Goal: Task Accomplishment & Management: Use online tool/utility

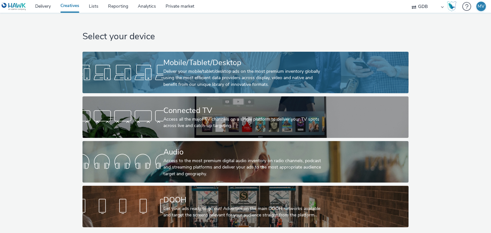
scroll to position [2, 0]
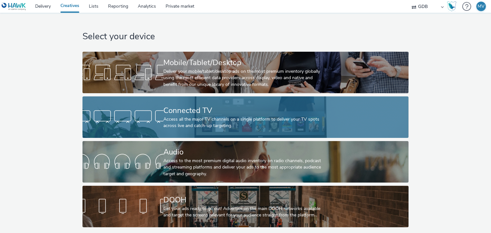
click at [175, 109] on div "Connected TV" at bounding box center [244, 110] width 162 height 11
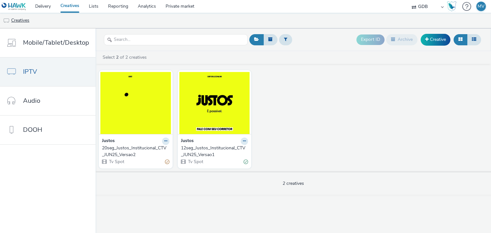
click at [14, 23] on link "Creatives" at bounding box center [16, 20] width 33 height 15
click at [71, 4] on link "Creatives" at bounding box center [70, 6] width 28 height 13
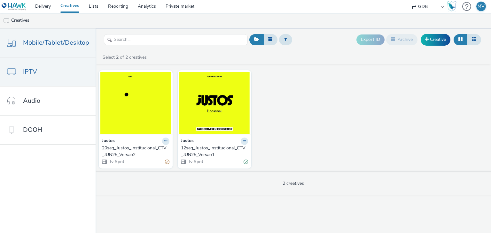
click at [9, 39] on link "Mobile/Tablet/Desktop" at bounding box center [48, 42] width 96 height 29
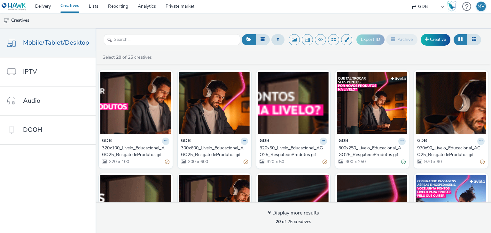
click at [201, 151] on div "300x600_Livelo_Educacional_AGO25_ResgatedeProdutos.gif" at bounding box center [213, 151] width 65 height 13
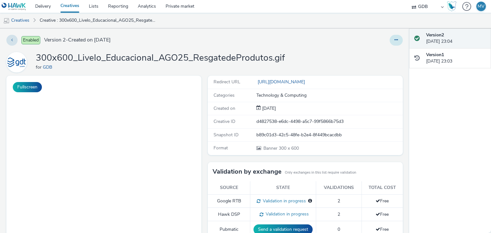
click at [395, 40] on button at bounding box center [396, 40] width 13 height 11
click at [379, 49] on link "Edit" at bounding box center [379, 53] width 48 height 13
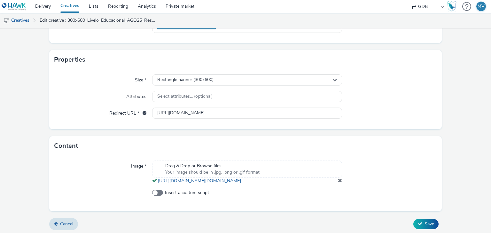
scroll to position [122, 0]
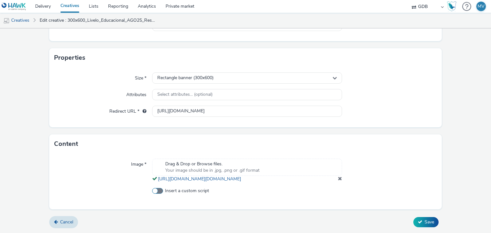
click at [161, 191] on span at bounding box center [157, 191] width 11 height 6
click at [156, 191] on input "Insert a custom script" at bounding box center [154, 191] width 4 height 4
checkbox input "true"
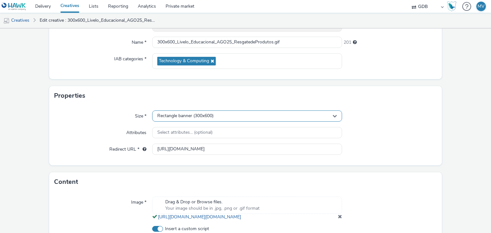
scroll to position [0, 0]
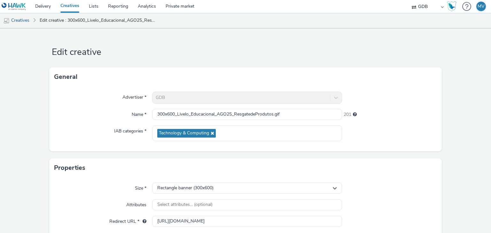
click at [64, 7] on link "Creatives" at bounding box center [70, 6] width 28 height 13
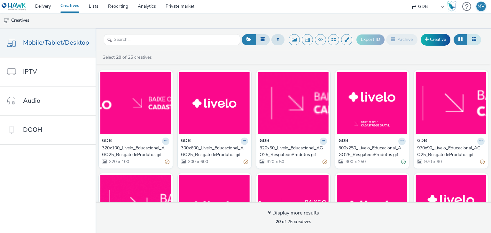
click at [478, 37] on button at bounding box center [474, 39] width 14 height 11
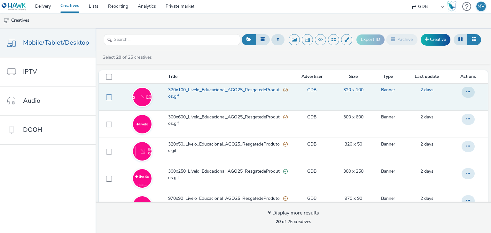
click at [106, 98] on span at bounding box center [109, 98] width 6 height 6
checkbox input "true"
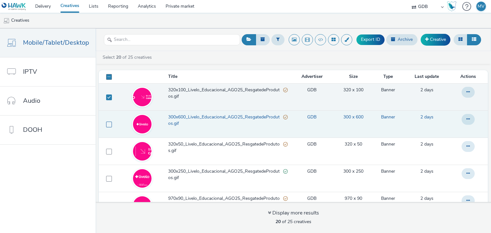
click at [106, 122] on span at bounding box center [109, 125] width 6 height 6
checkbox input "true"
click at [109, 78] on span at bounding box center [109, 77] width 6 height 6
checkbox input "true"
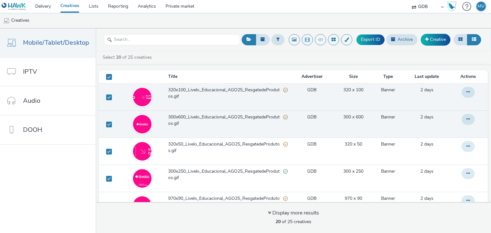
checkbox input "true"
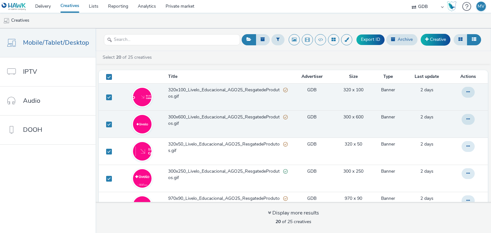
checkbox input "true"
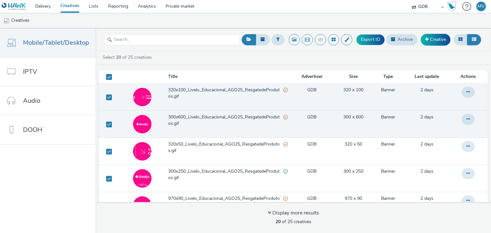
checkbox input "true"
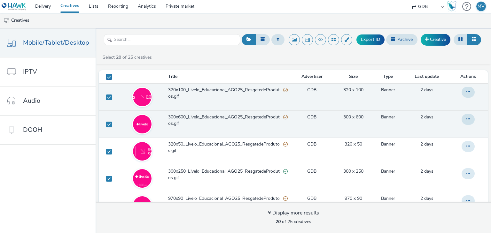
checkbox input "true"
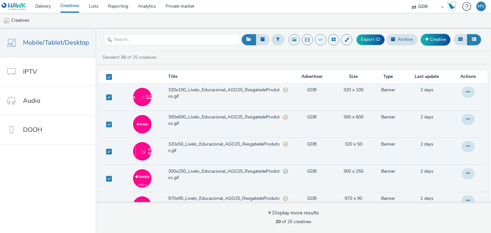
click at [106, 78] on span at bounding box center [109, 77] width 6 height 6
checkbox input "false"
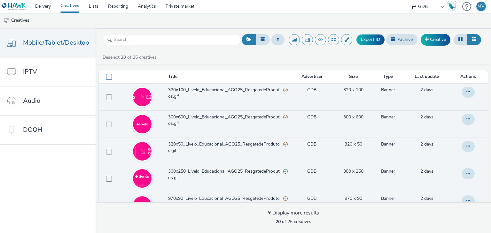
checkbox input "false"
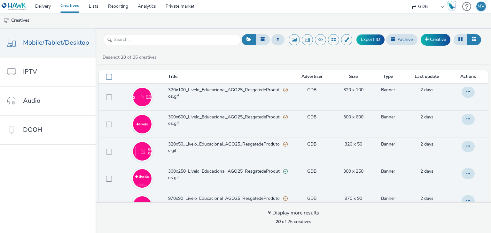
checkbox input "false"
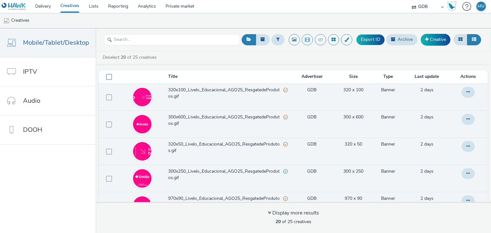
checkbox input "false"
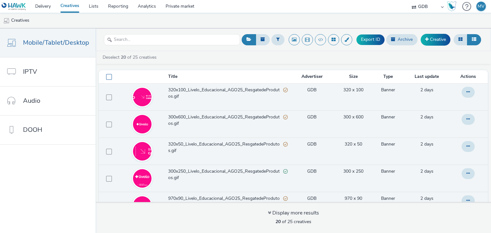
checkbox input "false"
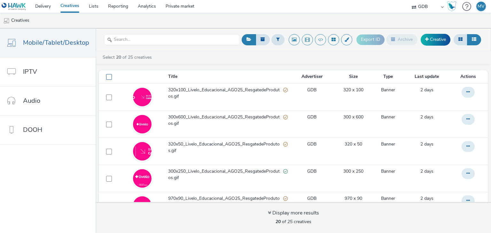
click at [106, 78] on span at bounding box center [109, 77] width 6 height 6
checkbox input "true"
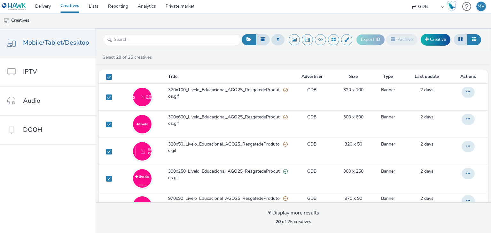
checkbox input "true"
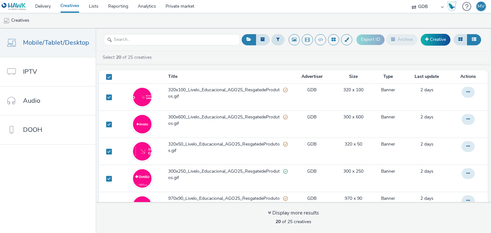
checkbox input "true"
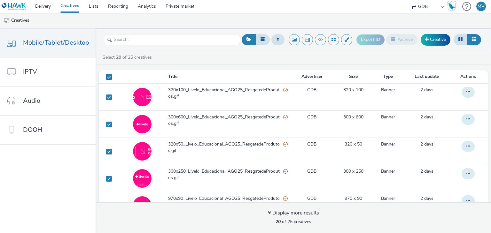
checkbox input "true"
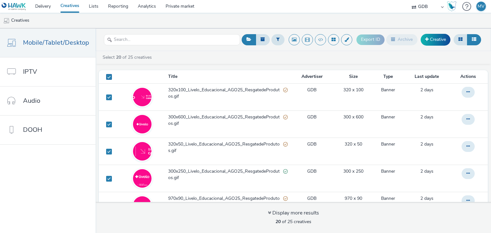
checkbox input "true"
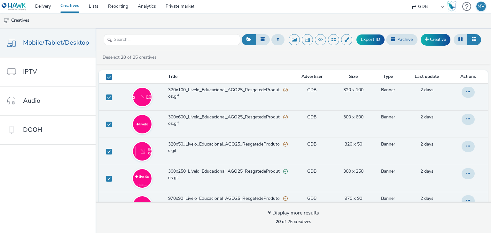
click at [106, 78] on span at bounding box center [109, 77] width 6 height 6
checkbox input "false"
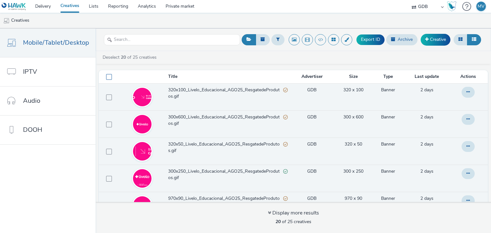
checkbox input "false"
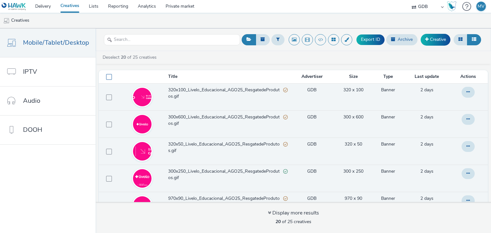
checkbox input "false"
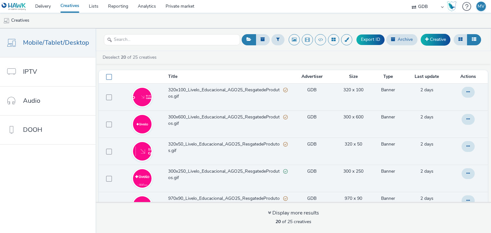
checkbox input "false"
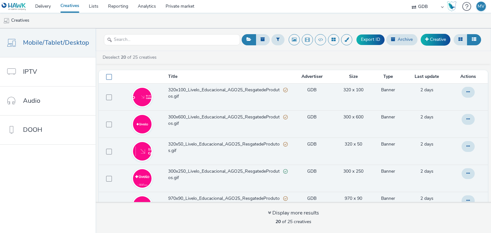
checkbox input "false"
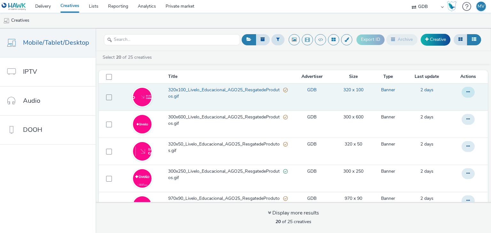
click at [467, 92] on icon at bounding box center [469, 92] width 4 height 4
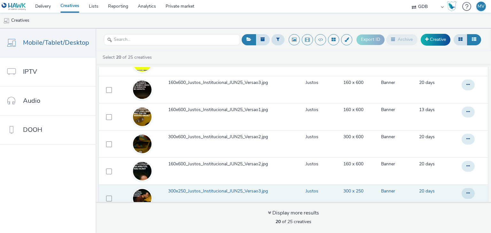
scroll to position [360, 0]
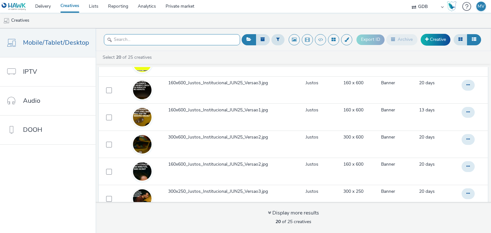
click at [179, 37] on input "text" at bounding box center [172, 39] width 136 height 11
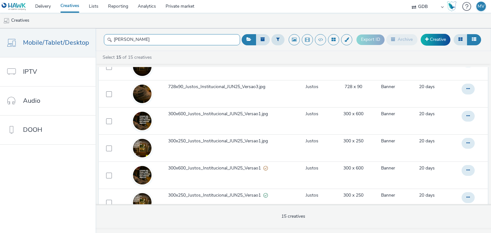
scroll to position [289, 0]
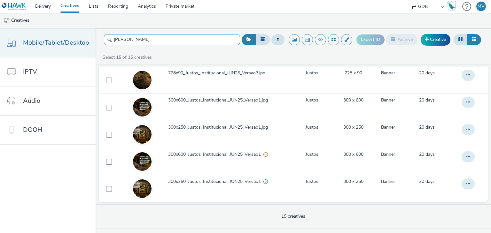
drag, startPoint x: 139, startPoint y: 40, endPoint x: 70, endPoint y: 40, distance: 69.4
click at [70, 40] on div "Mobile/Tablet/Desktop IPTV Audio DOOH [PERSON_NAME] Export ID Archive Creative …" at bounding box center [245, 130] width 491 height 205
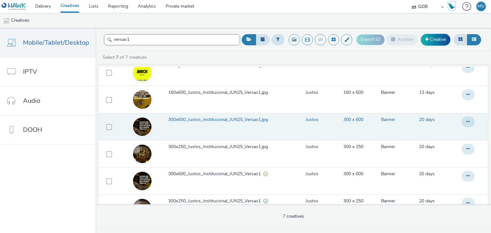
scroll to position [72, 0]
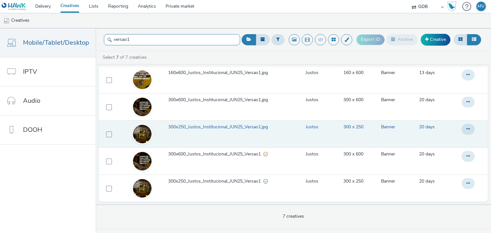
type input "versao1"
click at [197, 125] on span "300x250_Justos_Institucional_JUN25_Versao1.jpg" at bounding box center [219, 127] width 102 height 6
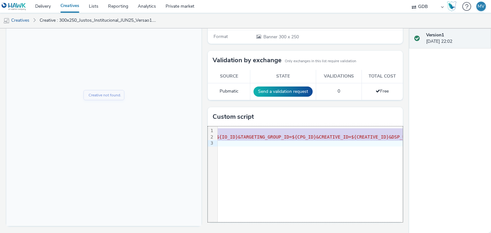
scroll to position [0, 557]
drag, startPoint x: 249, startPoint y: 130, endPoint x: 248, endPoint y: 140, distance: 10.3
click at [248, 140] on div "<script src= "https://[DOMAIN_NAME]?i=L0fWfaZ8GrNOTk&sid=${SELLER_MEMBER_ID}&cu…" at bounding box center [469, 137] width 1617 height 21
click at [322, 154] on div "9 1 2 3 › <script src= "https://[DOMAIN_NAME]?i=L0fWfaZ8GrNOTk&sid=${SELLER_MEM…" at bounding box center [305, 175] width 195 height 96
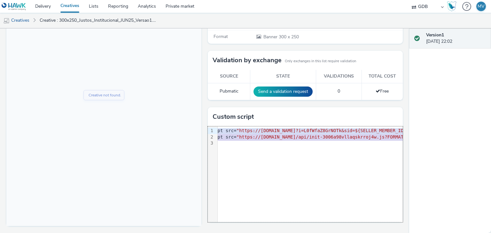
scroll to position [0, 0]
drag, startPoint x: 395, startPoint y: 116, endPoint x: 23, endPoint y: 111, distance: 371.6
click at [317, 150] on div "9 1 2 3 › <script src= "https://[DOMAIN_NAME]?i=L0fWfaZ8GrNOTk&sid=${SELLER_MEM…" at bounding box center [305, 175] width 195 height 96
drag, startPoint x: 326, startPoint y: 141, endPoint x: 248, endPoint y: 133, distance: 77.8
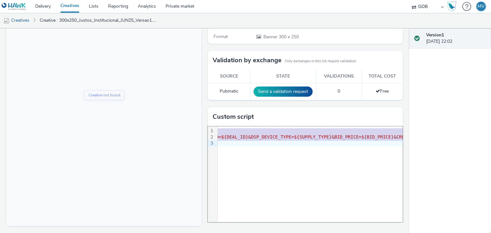
scroll to position [0, 1324]
drag, startPoint x: 218, startPoint y: 132, endPoint x: 470, endPoint y: 142, distance: 251.9
click at [470, 142] on div "Enabled Version 1 - Created on [DATE] J 300x250_Justos_Institucional_JUN25_Vers…" at bounding box center [245, 130] width 491 height 205
click at [448, 163] on div "Version 1 [DATE] 22:02" at bounding box center [450, 130] width 82 height 205
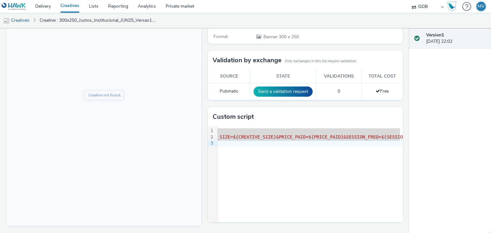
click at [263, 154] on div "9 1 2 3 › <script src= "https://[DOMAIN_NAME]?i=L0fWfaZ8GrNOTk&sid=${SELLER_MEM…" at bounding box center [305, 175] width 195 height 96
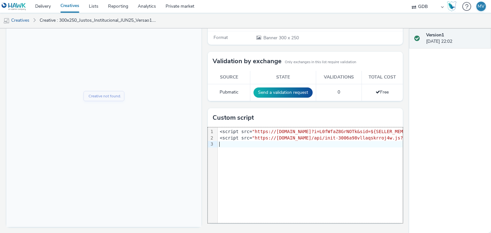
scroll to position [112, 0]
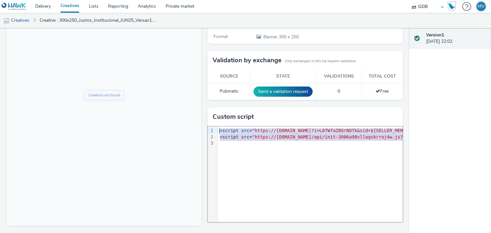
drag, startPoint x: 290, startPoint y: 142, endPoint x: 281, endPoint y: 114, distance: 29.6
click at [281, 114] on div "Custom script 9 1 2 3 › <script src= "https://[DOMAIN_NAME]?i=L0fWfaZ8GrNOTk&si…" at bounding box center [305, 164] width 195 height 115
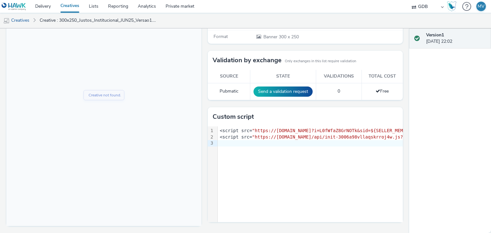
click at [459, 138] on div "Version 1 [DATE] 22:02" at bounding box center [450, 130] width 82 height 205
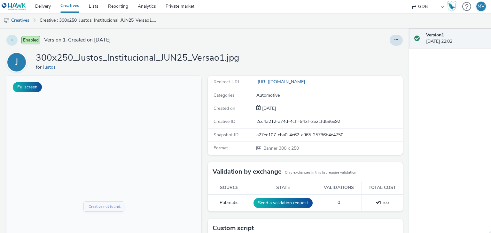
click at [12, 41] on icon at bounding box center [12, 40] width 2 height 4
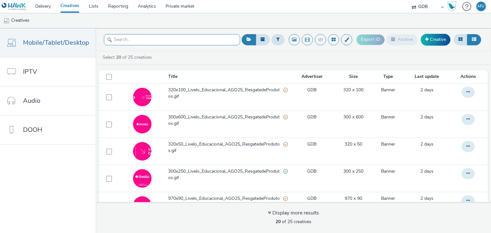
click at [168, 40] on input "text" at bounding box center [172, 39] width 136 height 11
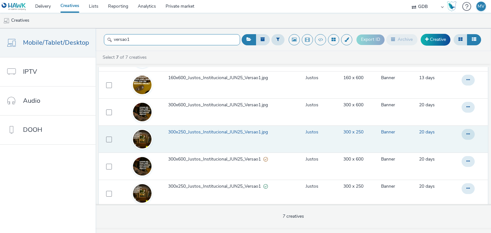
scroll to position [72, 0]
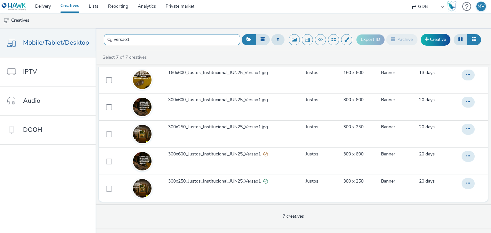
type input "versao1"
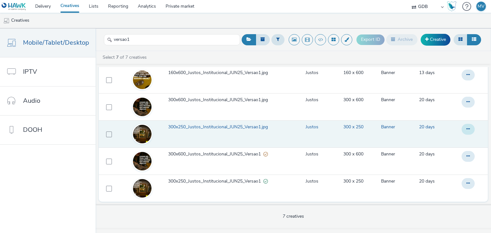
click at [467, 23] on icon at bounding box center [469, 20] width 4 height 4
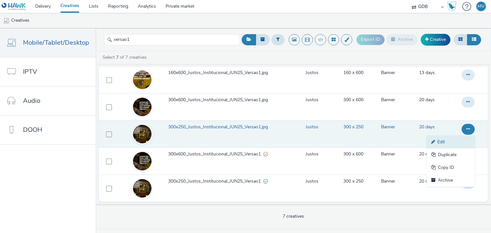
click at [446, 143] on link "Edit" at bounding box center [451, 142] width 48 height 13
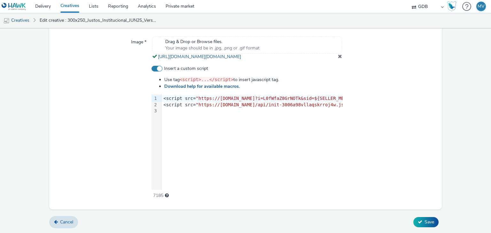
scroll to position [239, 0]
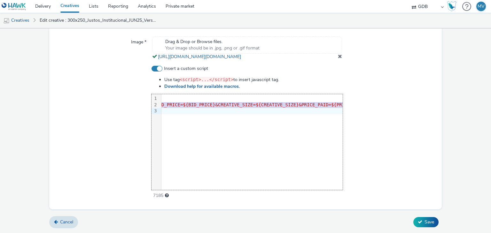
scroll to position [0, 1327]
drag, startPoint x: 161, startPoint y: 105, endPoint x: 454, endPoint y: 120, distance: 293.3
click at [451, 122] on form "Edit creative General Advertiser * [PERSON_NAME] Name * 300x250_Justos_Instituc…" at bounding box center [245, 15] width 491 height 438
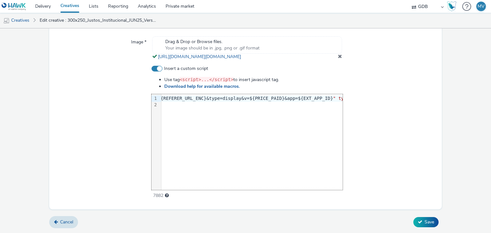
scroll to position [0, 111]
drag, startPoint x: 161, startPoint y: 100, endPoint x: 430, endPoint y: 100, distance: 268.6
click at [430, 100] on div "Insert a custom script Use tag <script>...</script> to insert javascript tag. D…" at bounding box center [245, 133] width 383 height 134
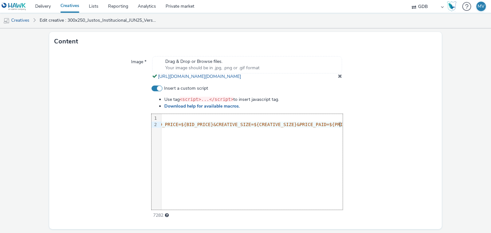
scroll to position [207, 0]
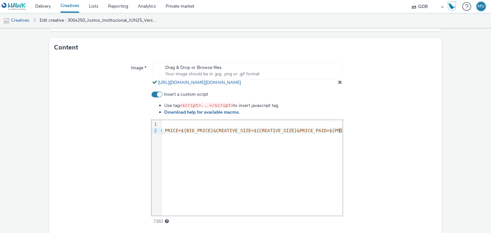
click at [187, 115] on link "Download help for available macros." at bounding box center [203, 112] width 78 height 6
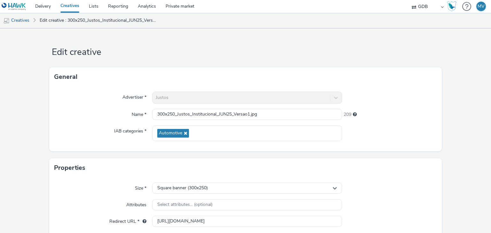
scroll to position [239, 0]
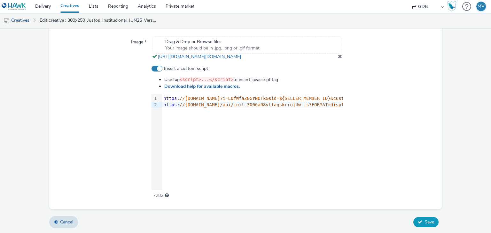
click at [425, 223] on span "Save" at bounding box center [430, 222] width 10 height 6
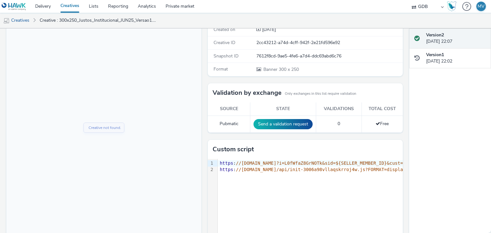
scroll to position [112, 0]
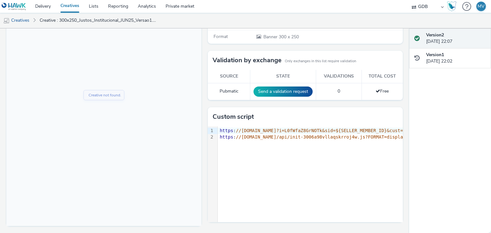
click at [69, 5] on link "Creatives" at bounding box center [70, 6] width 28 height 13
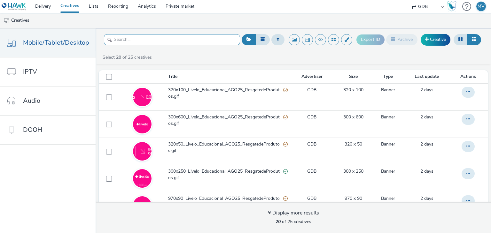
click at [136, 40] on input "text" at bounding box center [172, 39] width 136 height 11
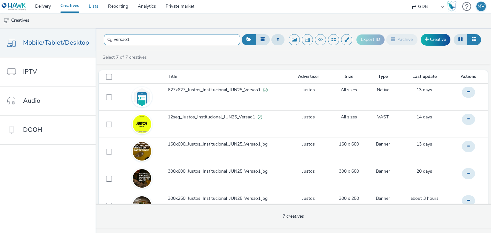
type input "versao1"
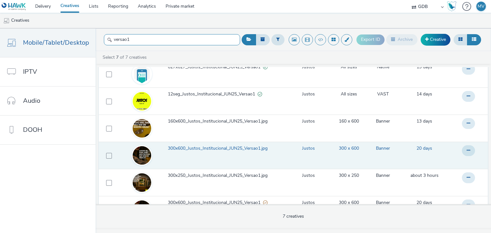
scroll to position [40, 0]
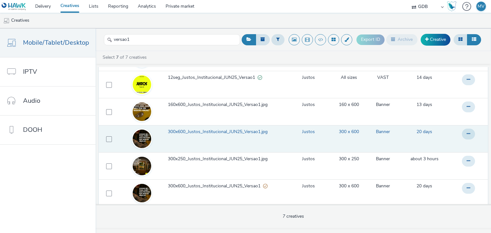
click at [202, 132] on span "300x600_Justos_Institucional_JUN25_Versao1.jpg" at bounding box center [219, 132] width 102 height 6
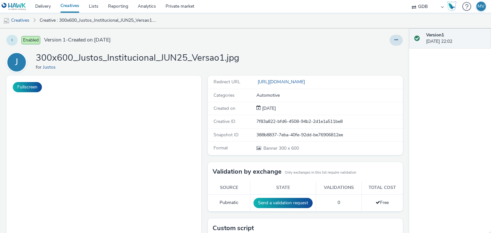
click at [13, 38] on button at bounding box center [11, 40] width 11 height 11
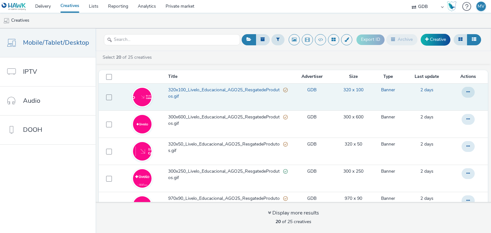
scroll to position [32, 0]
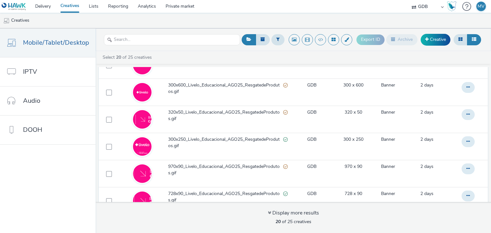
click at [131, 31] on header "Export ID Archive Creative" at bounding box center [294, 39] width 396 height 23
click at [130, 37] on input "text" at bounding box center [172, 39] width 136 height 11
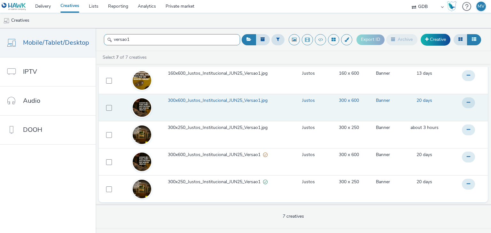
scroll to position [72, 0]
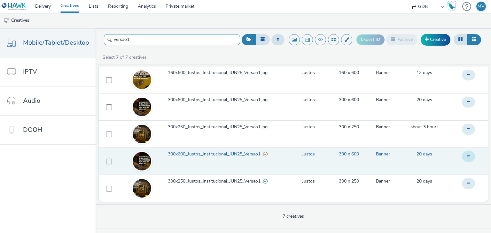
type input "versao1"
click at [467, 23] on icon at bounding box center [469, 20] width 4 height 4
click at [443, 168] on link "Edit" at bounding box center [451, 169] width 48 height 13
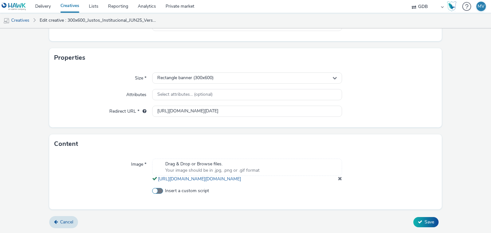
click at [159, 188] on span at bounding box center [157, 191] width 11 height 6
click at [156, 189] on input "Insert a custom script" at bounding box center [154, 191] width 4 height 4
checkbox input "true"
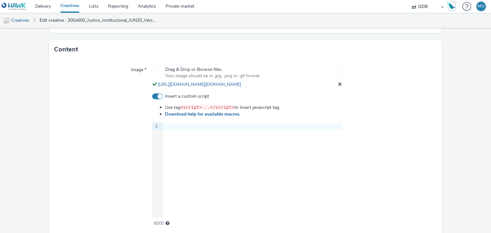
scroll to position [239, 0]
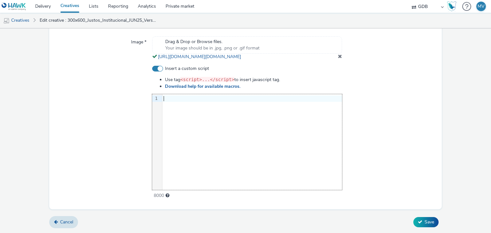
click at [201, 99] on div at bounding box center [252, 99] width 180 height 6
click at [216, 107] on div "9 1 › https : //[DOMAIN_NAME]?i=L0fWfaZ8GrNOTk&sid=${SELLER_MEMBER_ID}&cust=haw…" at bounding box center [247, 142] width 191 height 96
click at [212, 105] on div "9 1 › https : //[DOMAIN_NAME]?i=L0fWfaZ8GrNOTk&sid=${SELLER_MEMBER_ID}&cust=haw…" at bounding box center [247, 142] width 191 height 96
click at [236, 103] on div "https : //[DOMAIN_NAME]?i=L0fWfaZ8GrNOTk&sid=${SELLER_MEMBER_ID}&cust=hawk&c=${…" at bounding box center [164, 98] width 410 height 9
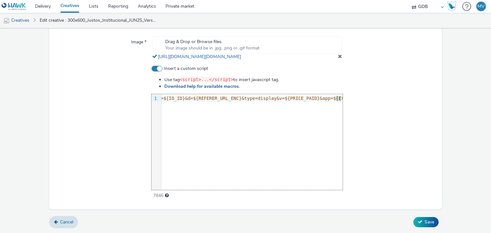
click at [241, 99] on span "//[DOMAIN_NAME]?i=L0fWfaZ8GrNOTk&sid=${SELLER_MEMBER_ID}&cust=hawk&c=${IO_ID}&d…" at bounding box center [157, 98] width 358 height 5
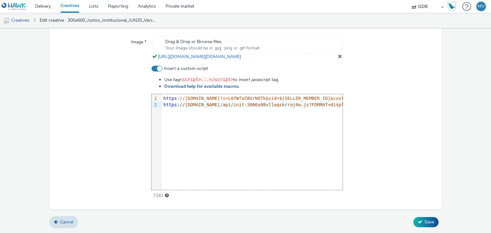
scroll to position [0, 1209]
click at [366, 118] on div at bounding box center [390, 133] width 94 height 134
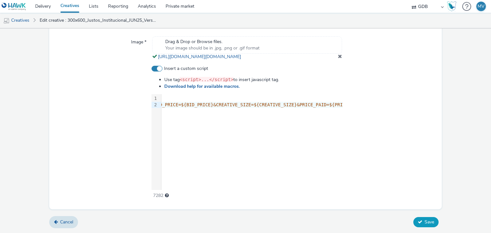
click at [425, 223] on span "Save" at bounding box center [430, 222] width 10 height 6
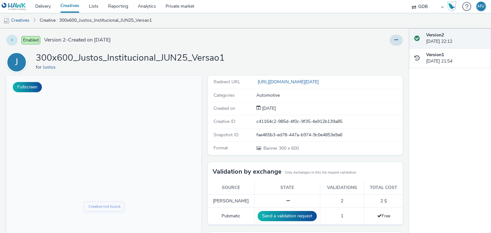
click at [16, 41] on button at bounding box center [11, 40] width 11 height 11
